Goal: Check status: Check status

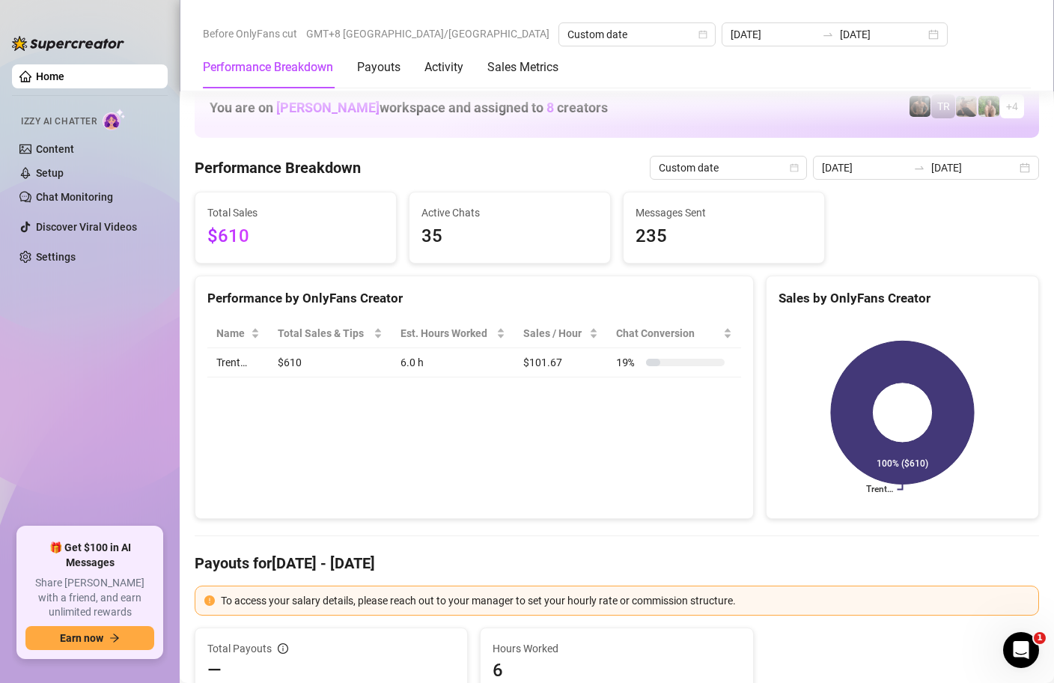
scroll to position [1830, 0]
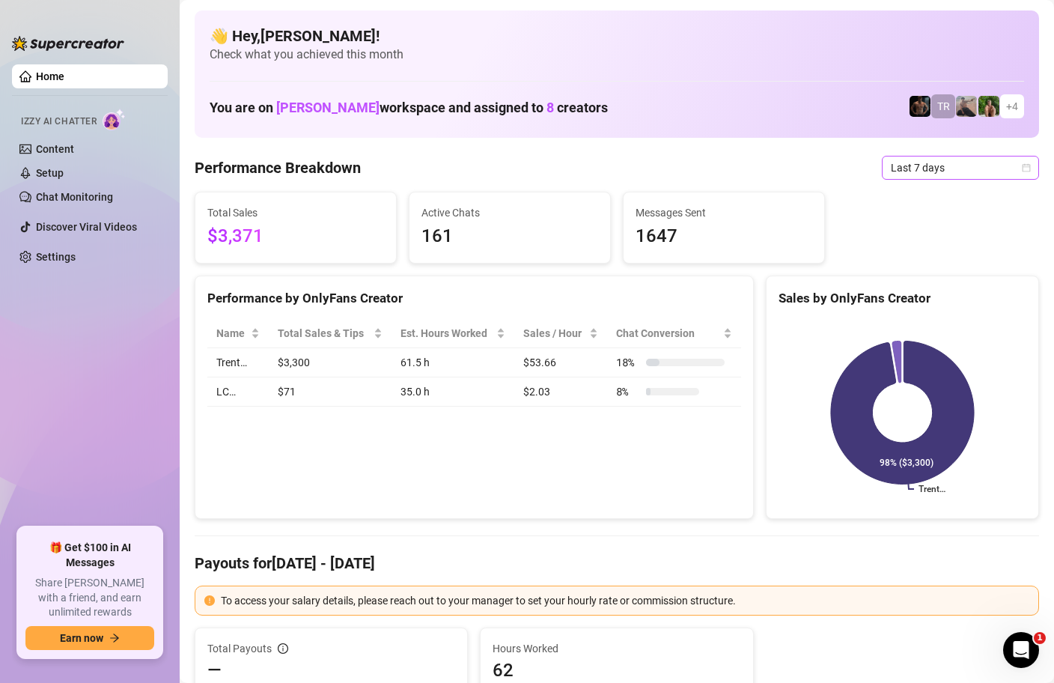
click at [1031, 170] on icon "calendar" at bounding box center [1026, 167] width 9 height 9
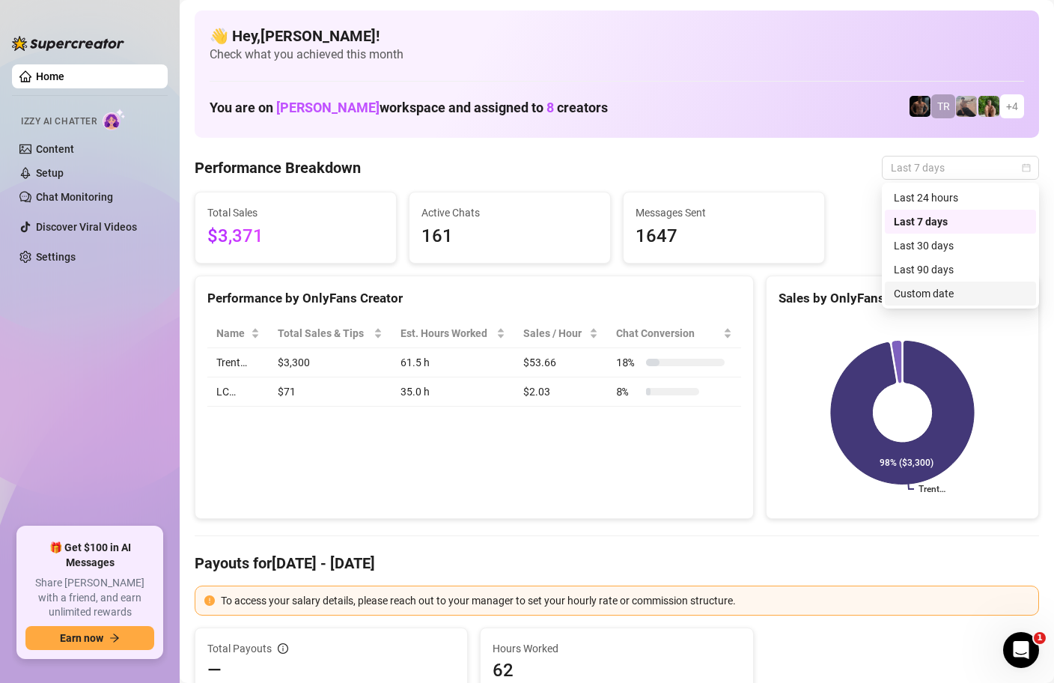
click at [918, 296] on div "Custom date" at bounding box center [960, 293] width 133 height 16
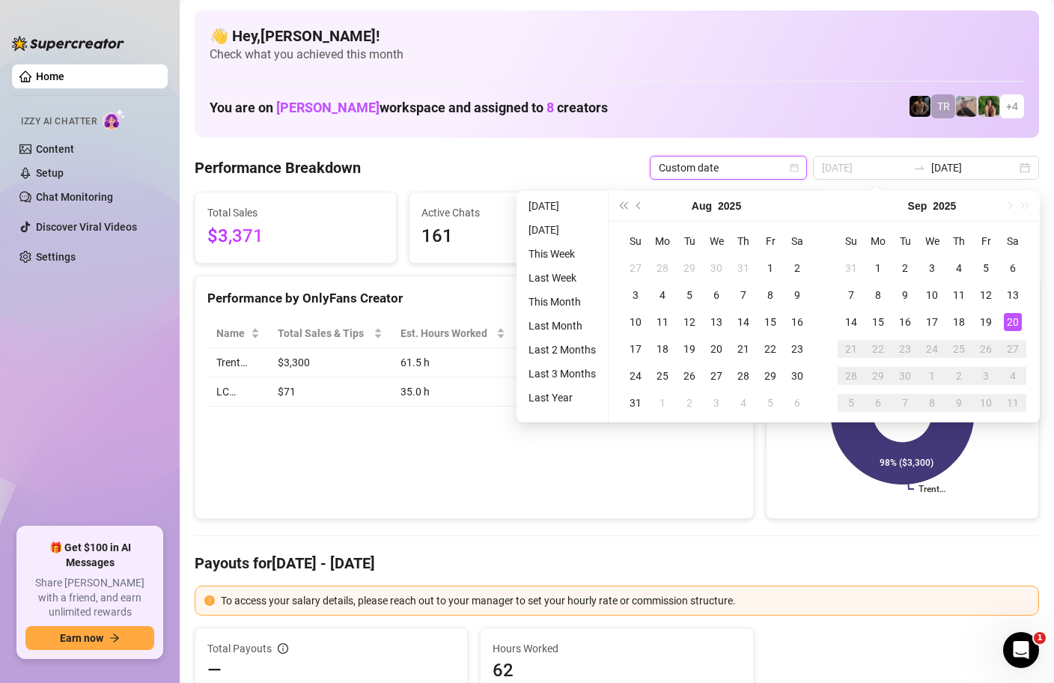
type input "[DATE]"
click at [1015, 318] on div "20" at bounding box center [1013, 322] width 18 height 18
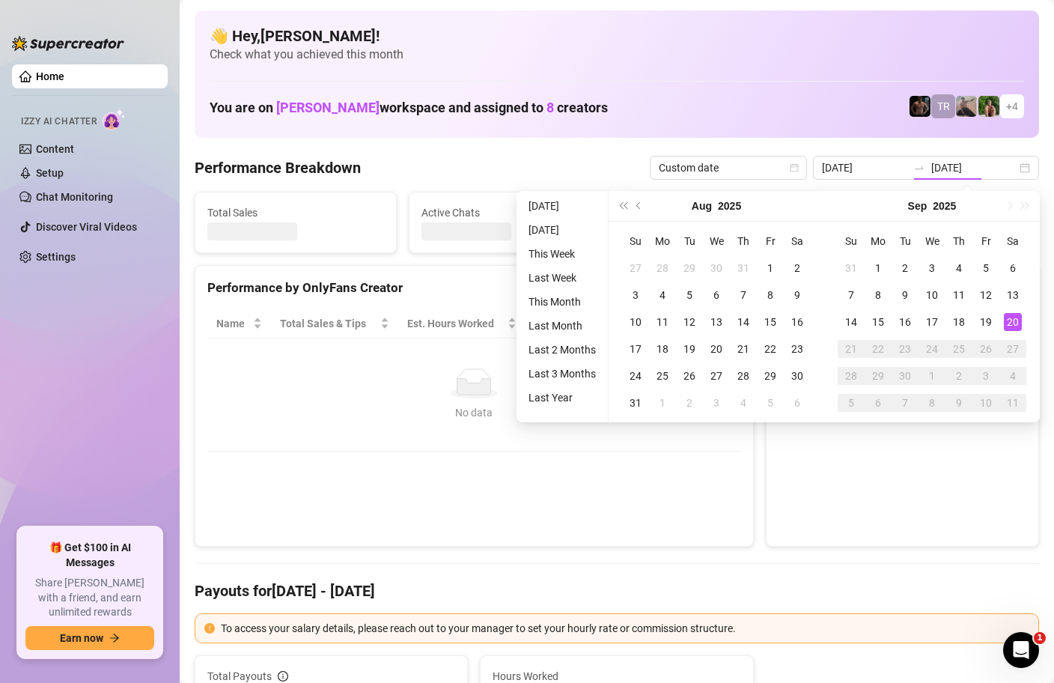
type input "[DATE]"
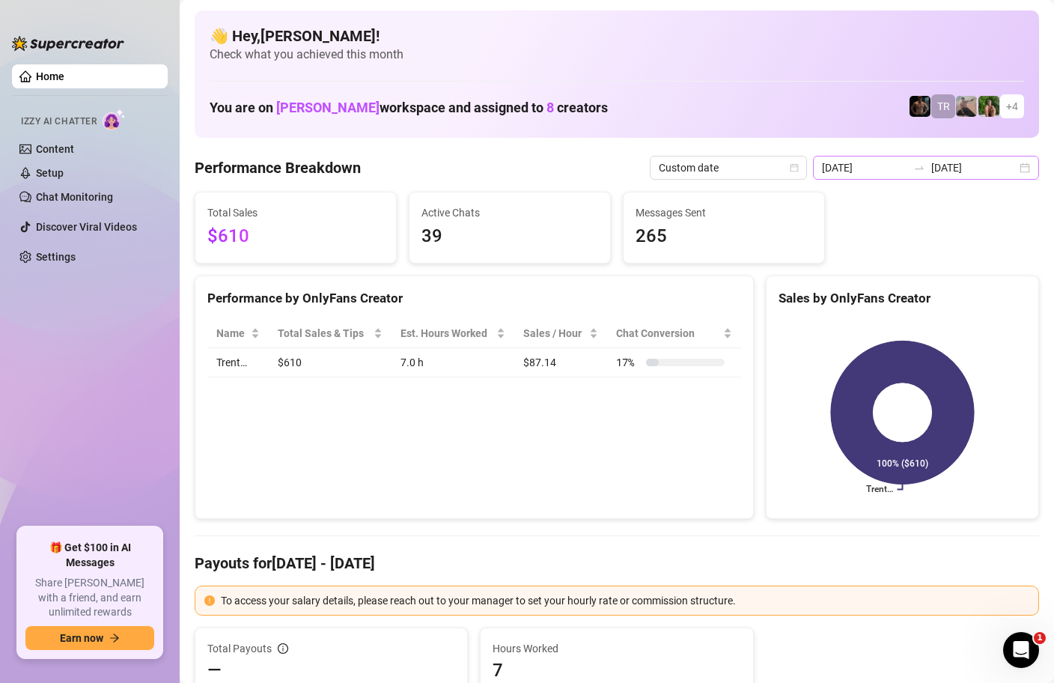
click at [1027, 167] on div "[DATE] [DATE]" at bounding box center [926, 168] width 226 height 24
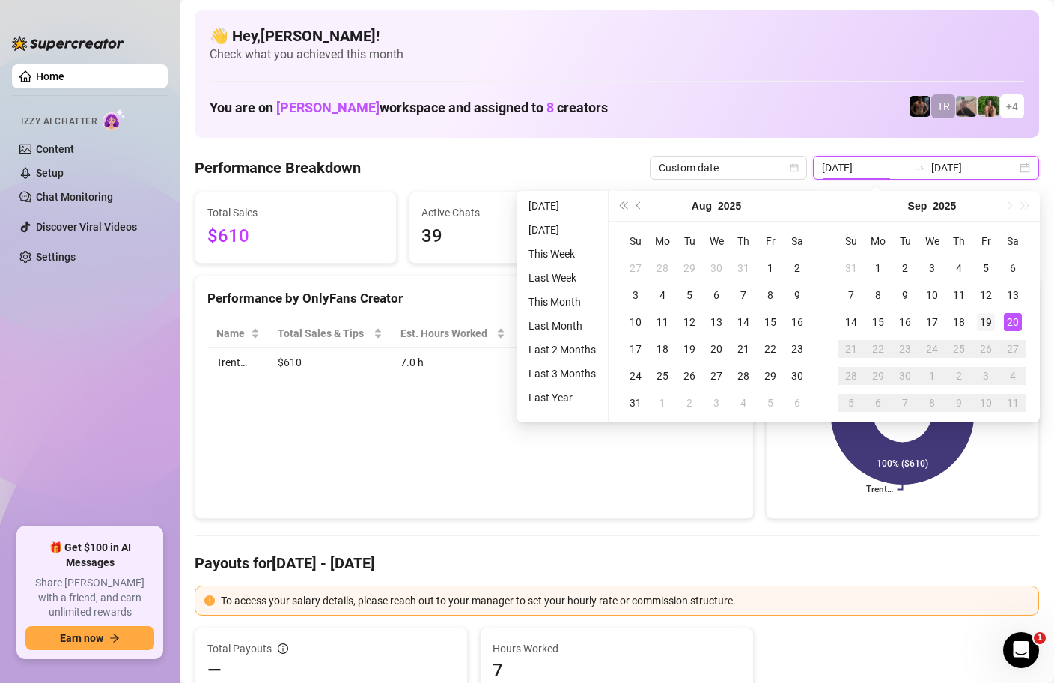
type input "[DATE]"
click at [984, 324] on div "19" at bounding box center [986, 322] width 18 height 18
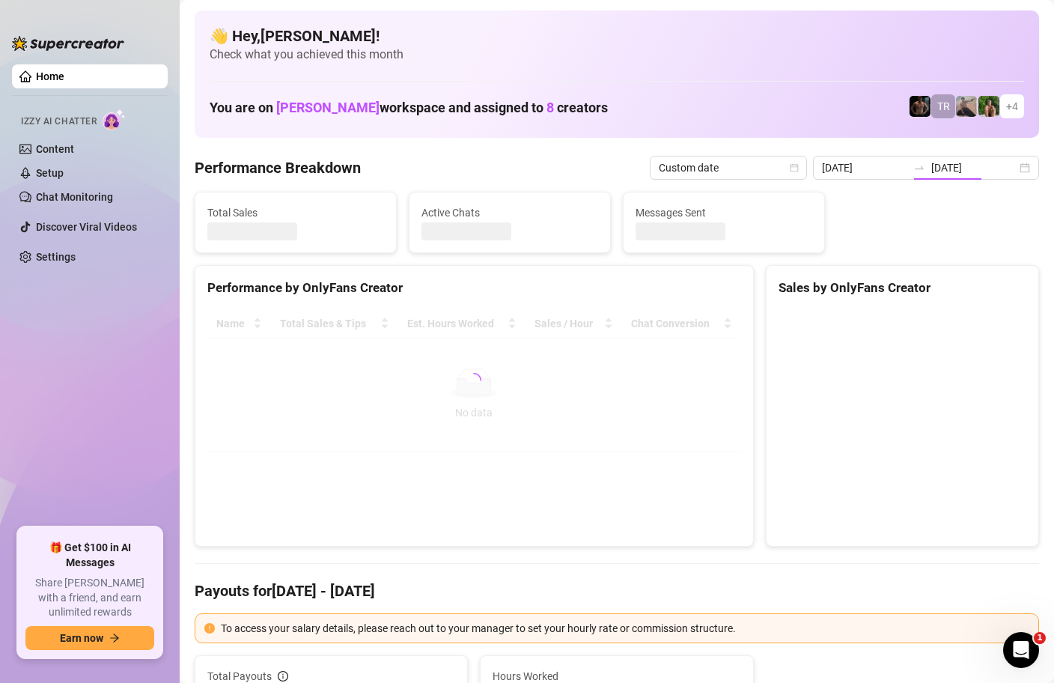
type input "[DATE]"
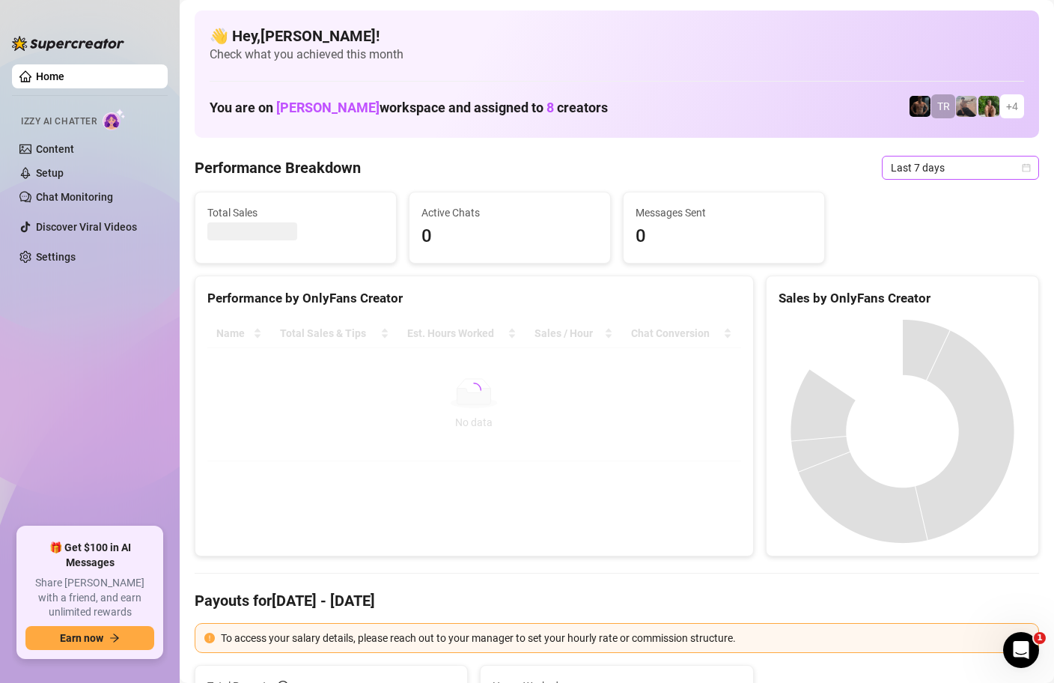
click at [1028, 168] on icon "calendar" at bounding box center [1026, 167] width 9 height 9
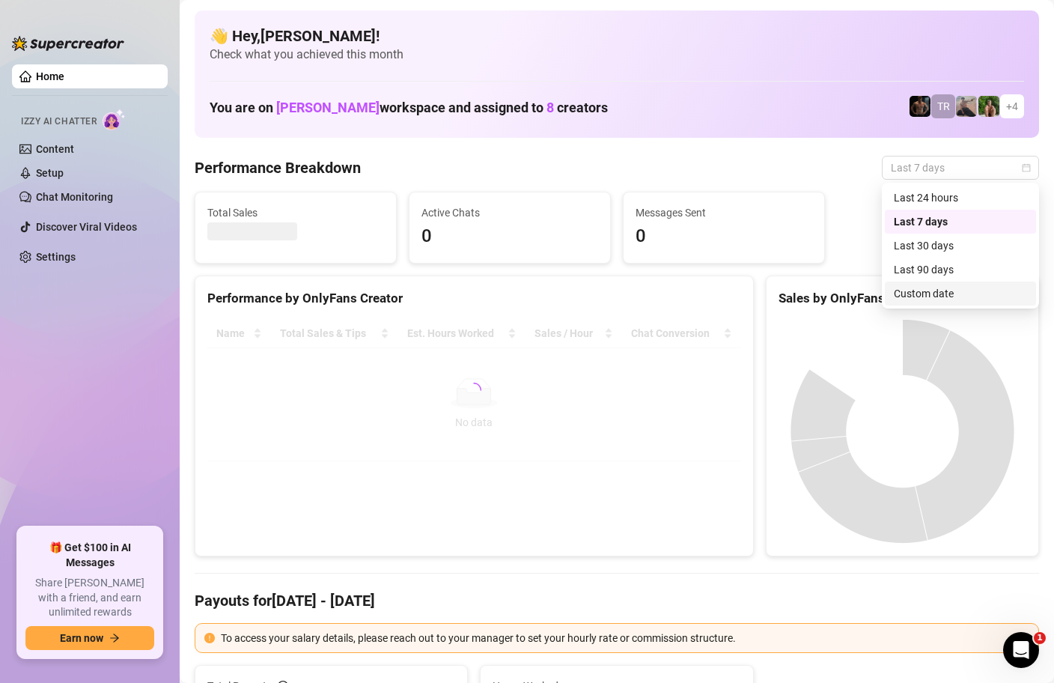
click at [917, 295] on div "Custom date" at bounding box center [960, 293] width 133 height 16
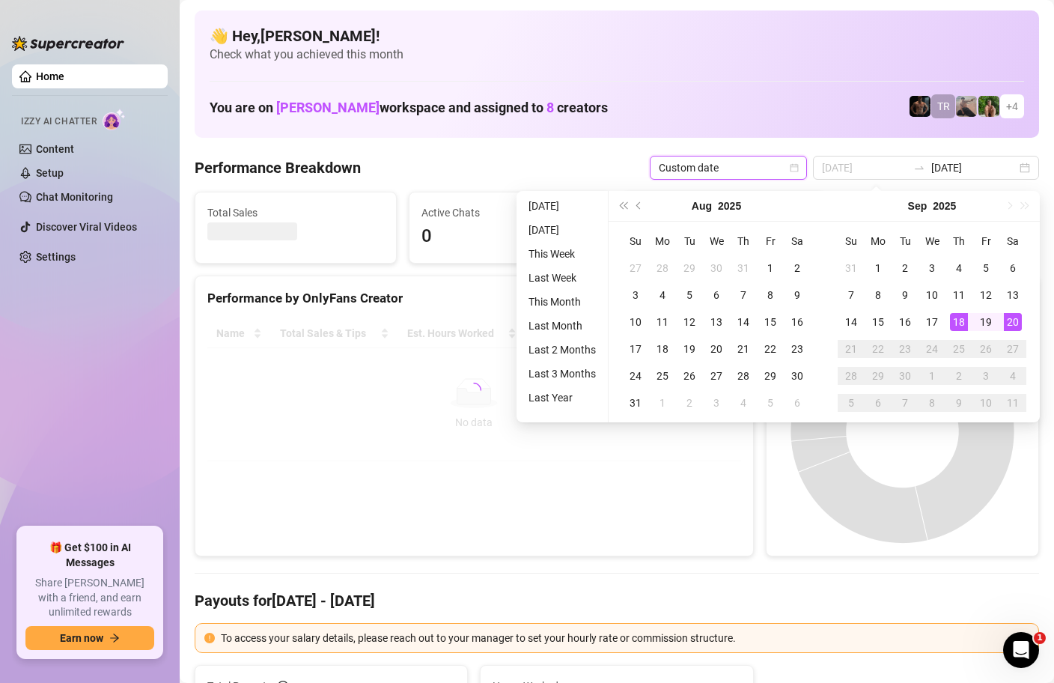
type input "2025-09-20"
click at [1019, 323] on div "20" at bounding box center [1013, 322] width 18 height 18
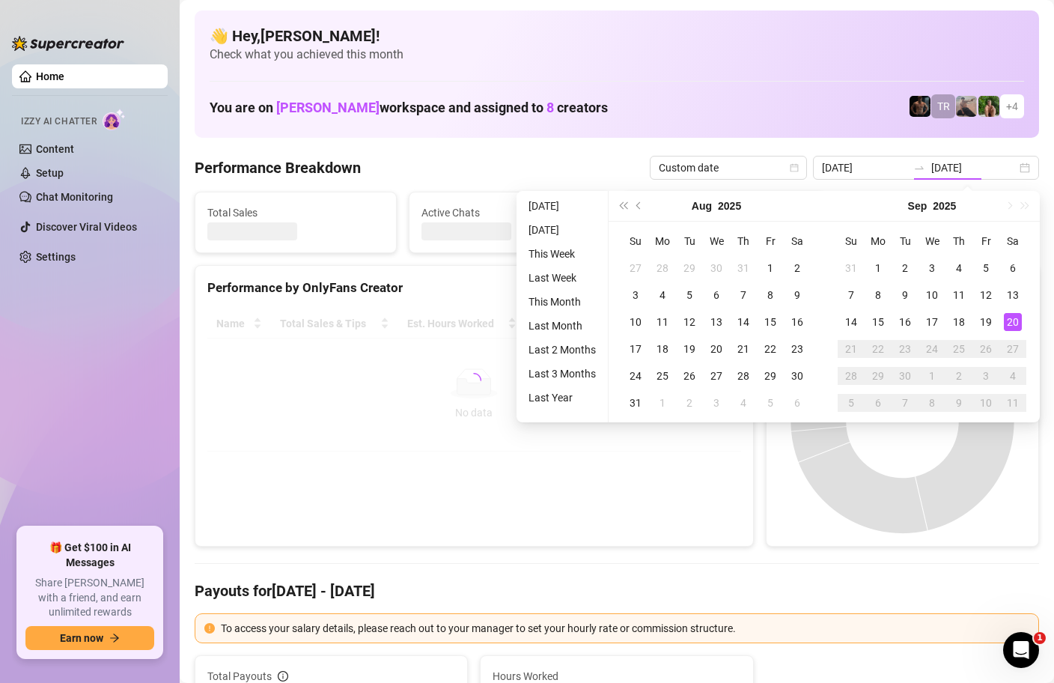
type input "[DATE]"
